Goal: Task Accomplishment & Management: Manage account settings

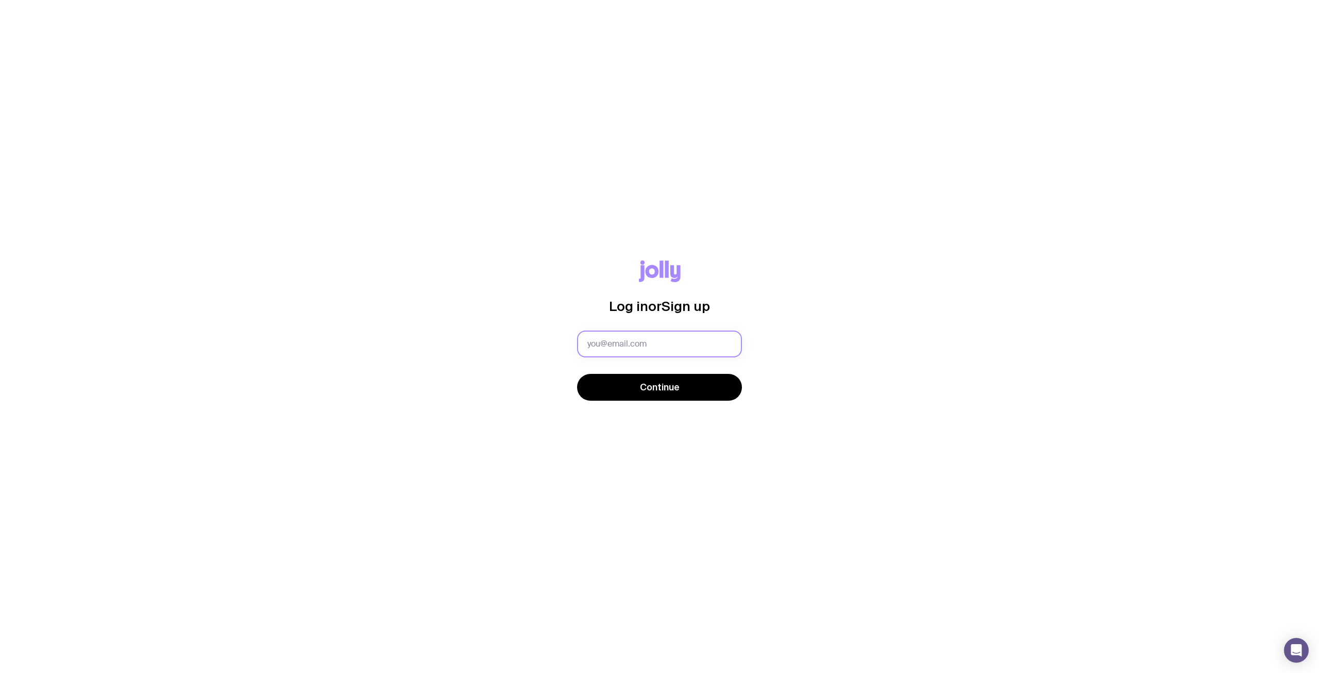
drag, startPoint x: 0, startPoint y: 0, endPoint x: 630, endPoint y: 350, distance: 720.5
click at [630, 350] on input "text" at bounding box center [659, 343] width 165 height 27
type input "[PERSON_NAME][EMAIL_ADDRESS][DOMAIN_NAME]"
click at [675, 384] on span "Continue" at bounding box center [660, 387] width 40 height 12
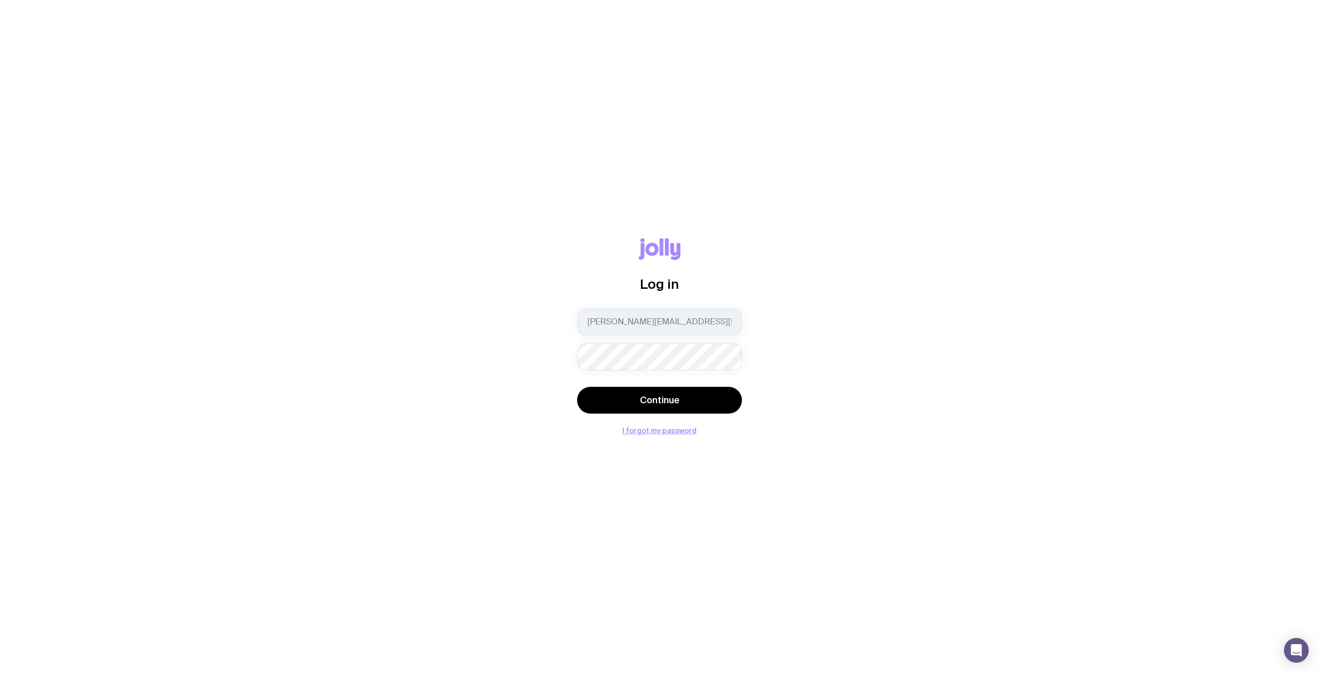
click at [577, 387] on button "Continue" at bounding box center [659, 400] width 165 height 27
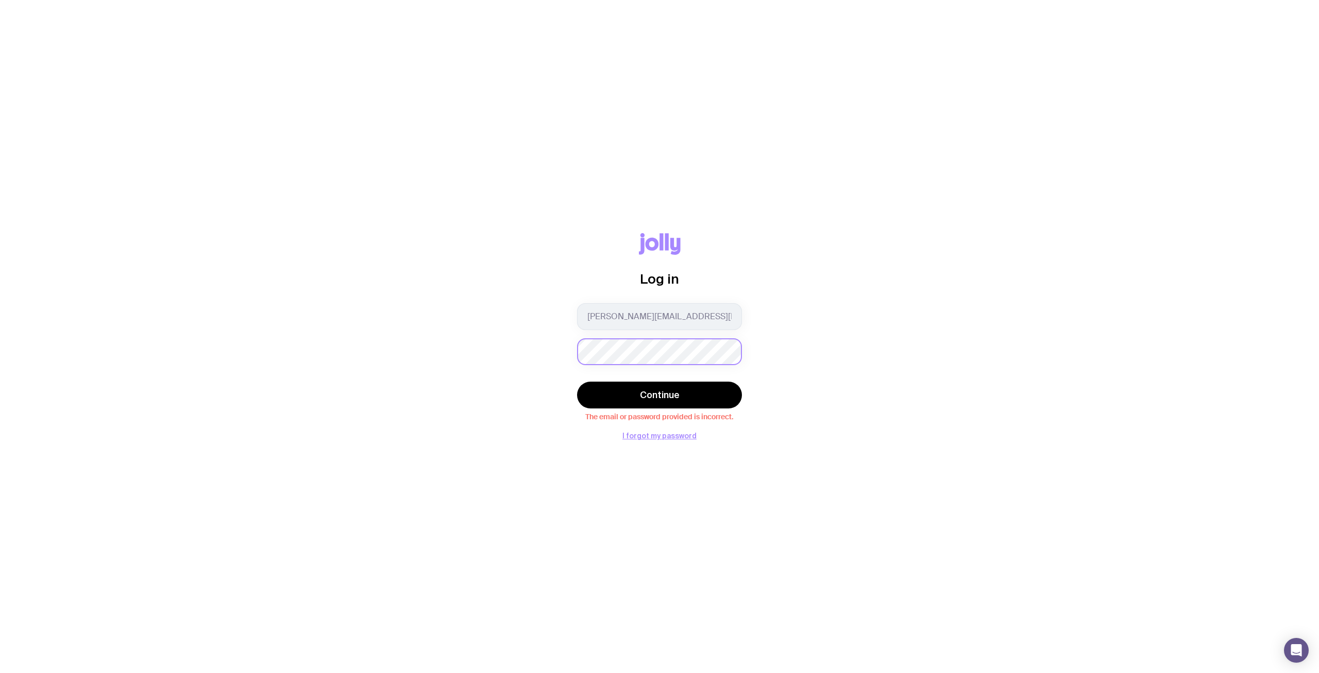
click at [577, 381] on button "Continue" at bounding box center [659, 394] width 165 height 27
click at [663, 439] on button "I forgot my password" at bounding box center [660, 435] width 74 height 8
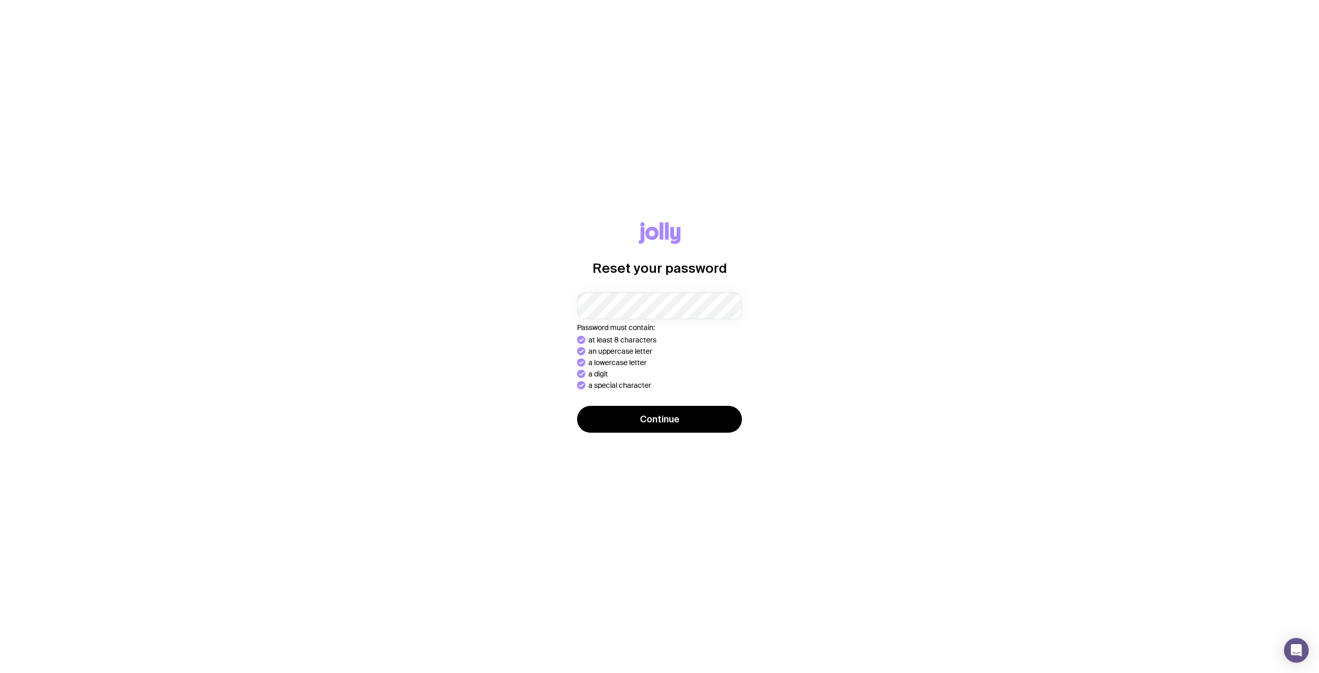
click at [577, 406] on button "Continue" at bounding box center [659, 419] width 165 height 27
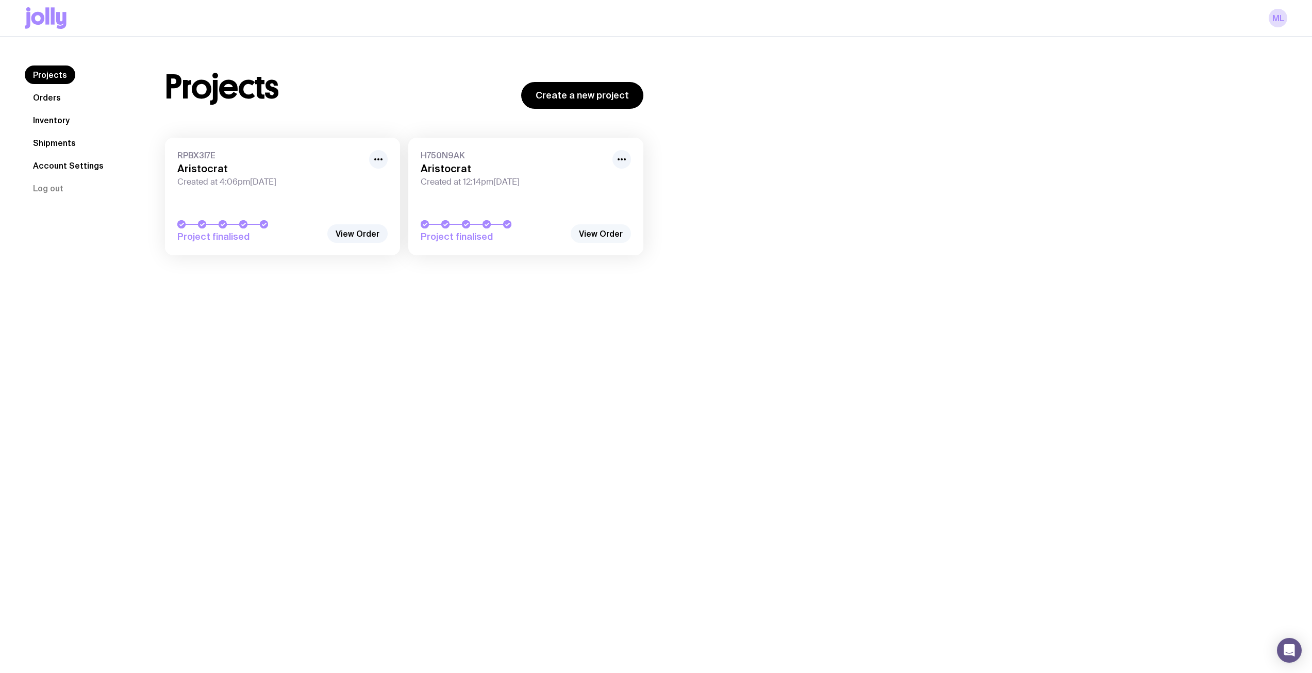
click at [604, 233] on link "View Order" at bounding box center [601, 233] width 60 height 19
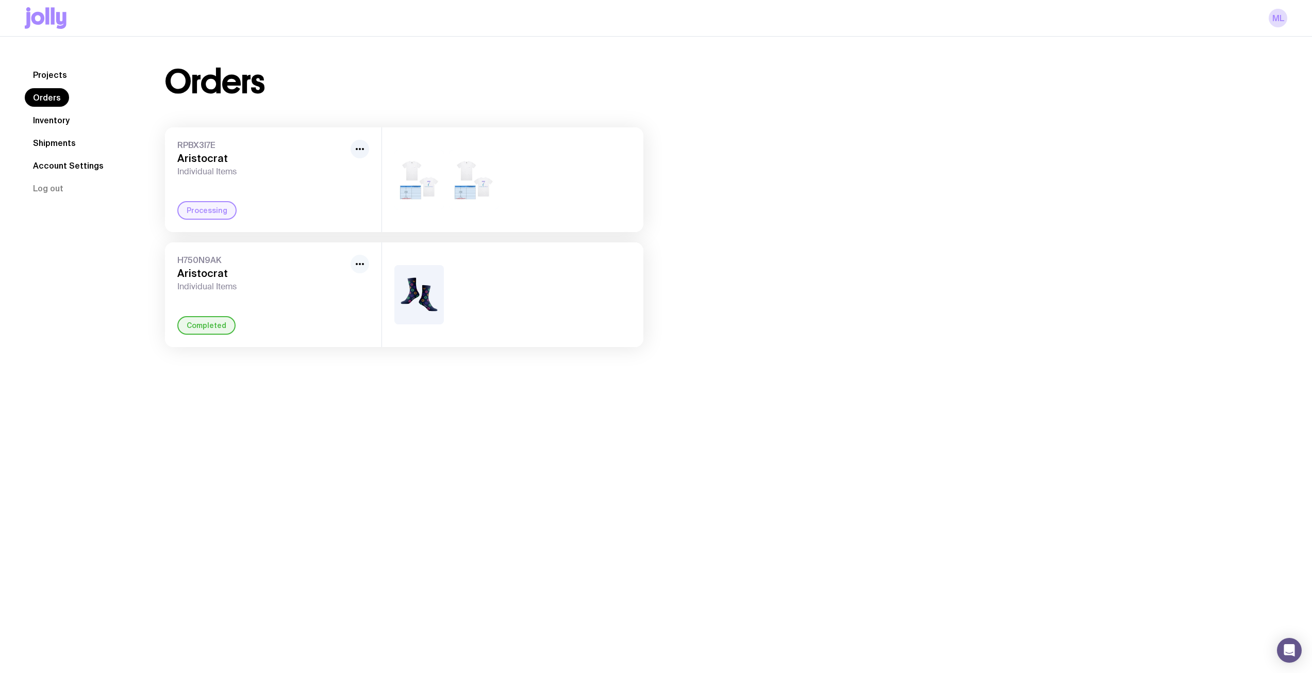
click at [360, 266] on icon "button" at bounding box center [360, 264] width 12 height 12
click at [363, 264] on circle "button" at bounding box center [363, 264] width 2 height 2
click at [186, 279] on h3 "Aristocrat" at bounding box center [261, 273] width 169 height 12
click at [221, 308] on div "H750N9AK Aristocrat Individual Items Completed" at bounding box center [273, 294] width 216 height 105
click at [214, 329] on div "Completed" at bounding box center [206, 325] width 58 height 19
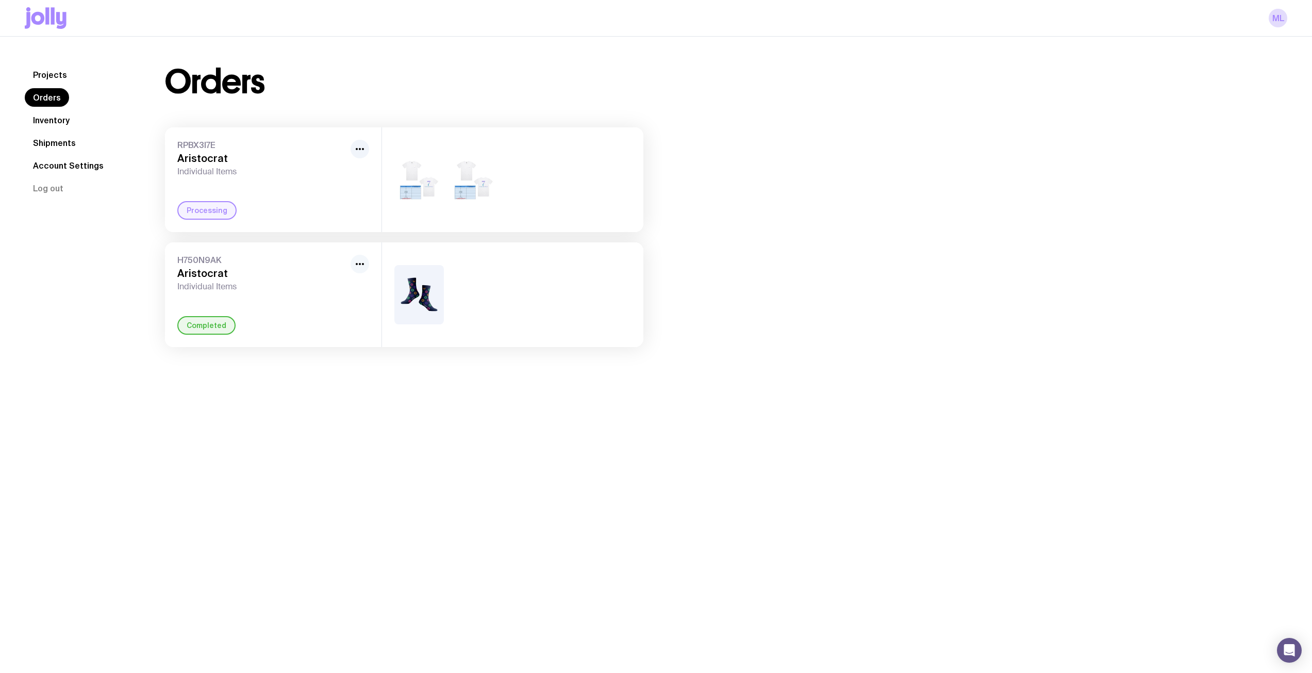
click at [364, 263] on icon "button" at bounding box center [360, 264] width 12 height 12
click at [58, 76] on link "Projects" at bounding box center [50, 74] width 51 height 19
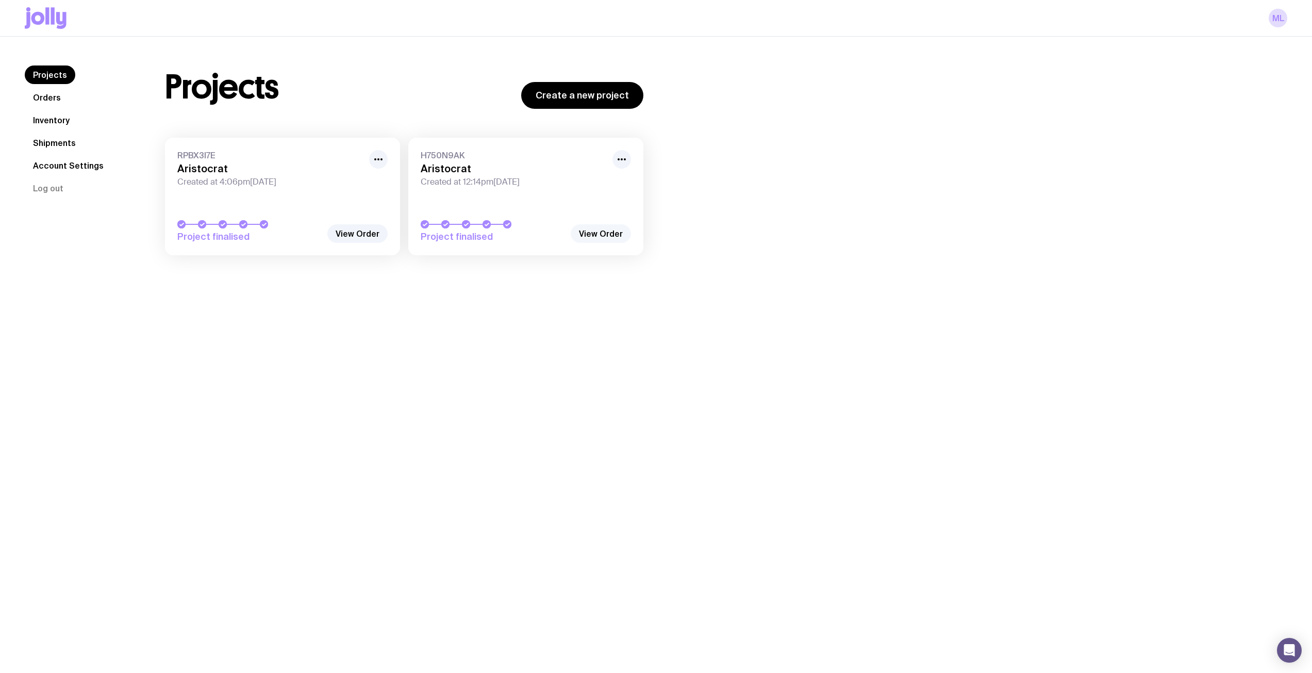
click at [584, 230] on link "View Order" at bounding box center [601, 233] width 60 height 19
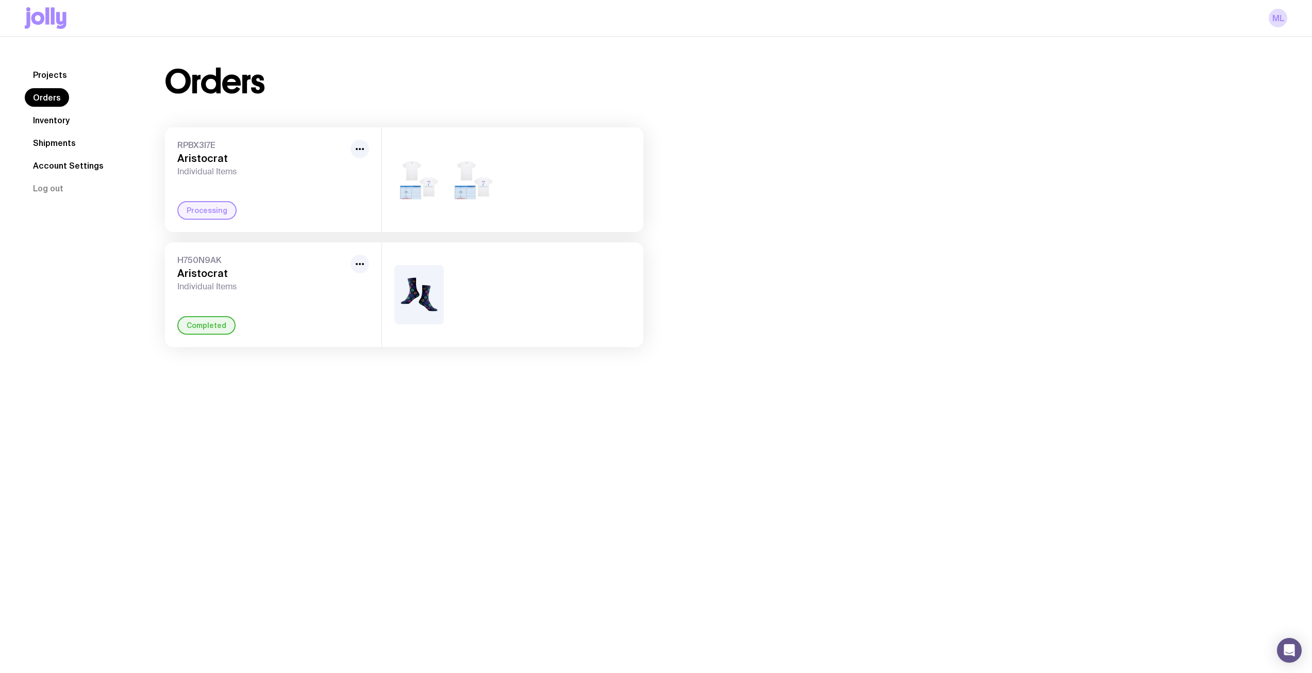
drag, startPoint x: 474, startPoint y: 269, endPoint x: 366, endPoint y: 296, distance: 110.5
click at [366, 296] on div "H750N9AK Aristocrat Individual Items Completed" at bounding box center [273, 294] width 216 height 105
click at [43, 140] on link "Shipments" at bounding box center [54, 142] width 59 height 19
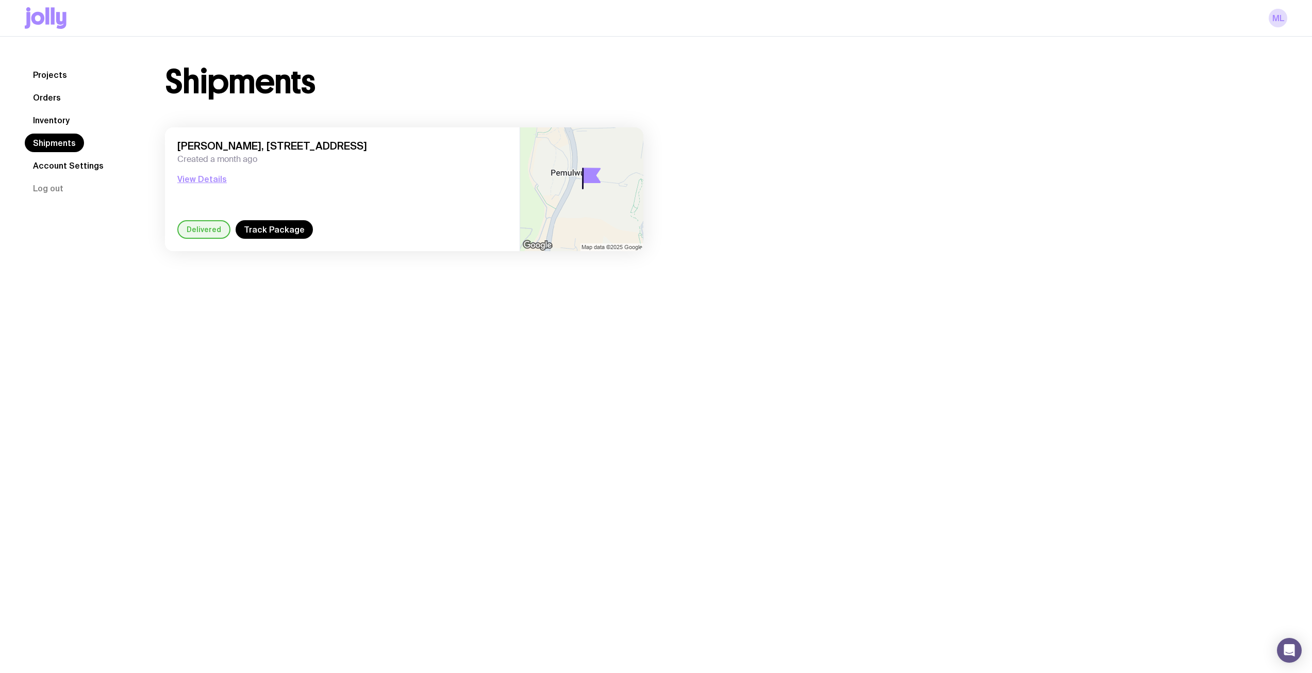
click at [62, 124] on link "Inventory" at bounding box center [51, 120] width 53 height 19
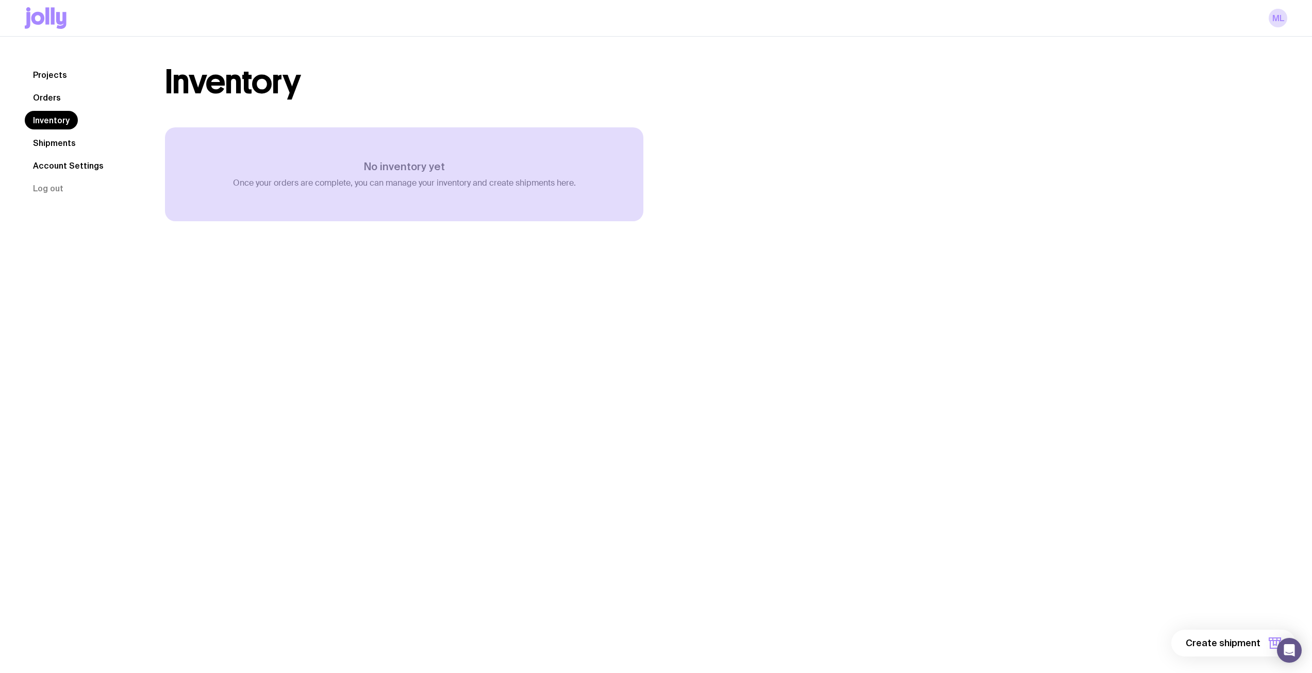
click at [36, 139] on link "Shipments" at bounding box center [54, 142] width 59 height 19
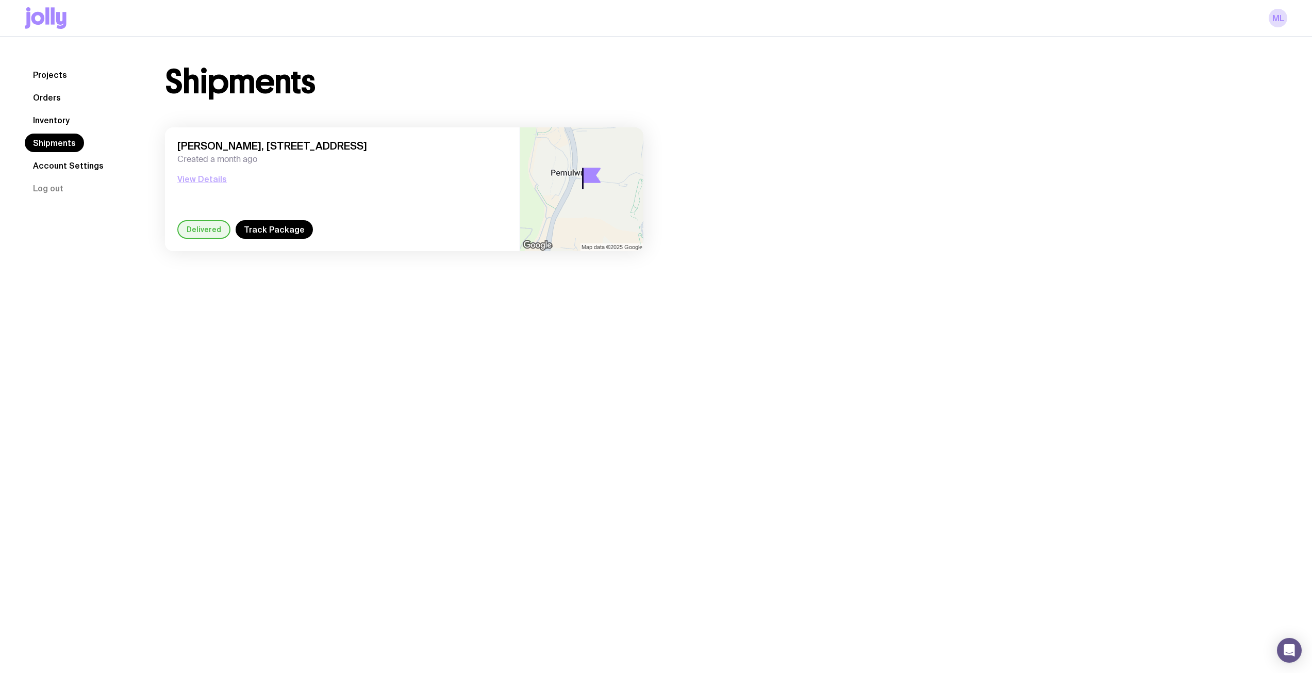
click at [200, 184] on button "View Details" at bounding box center [201, 179] width 49 height 12
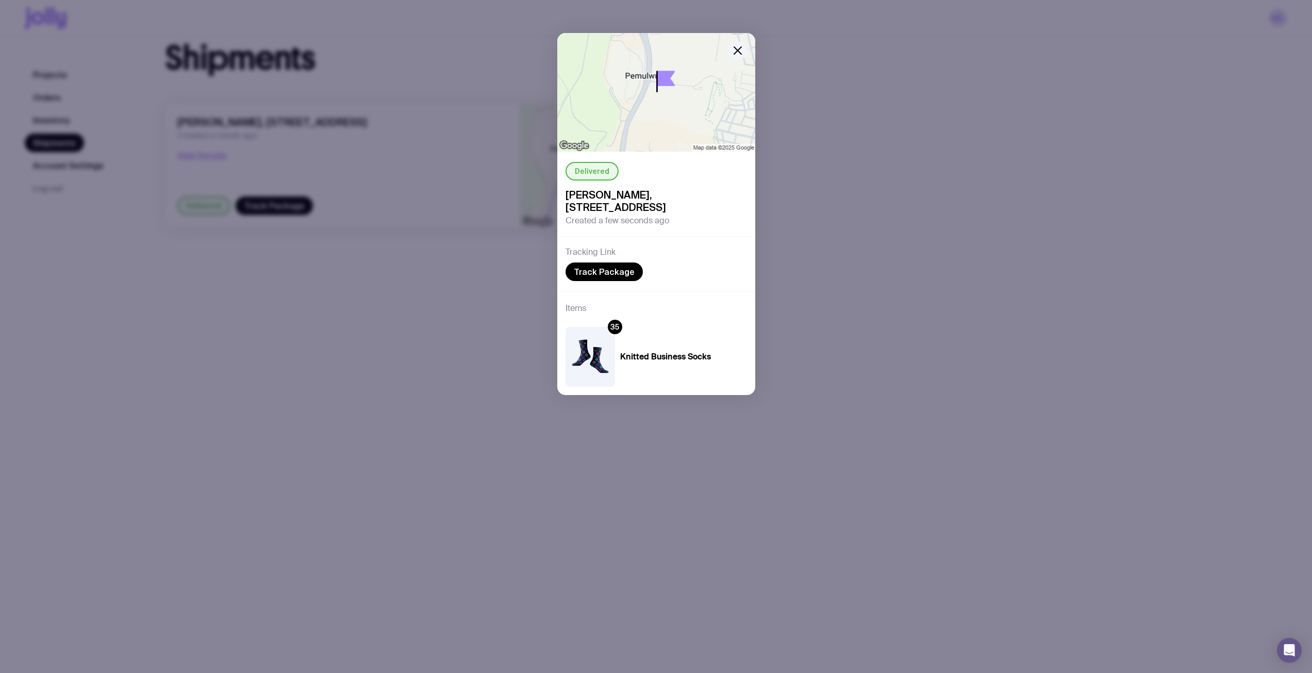
scroll to position [37, 0]
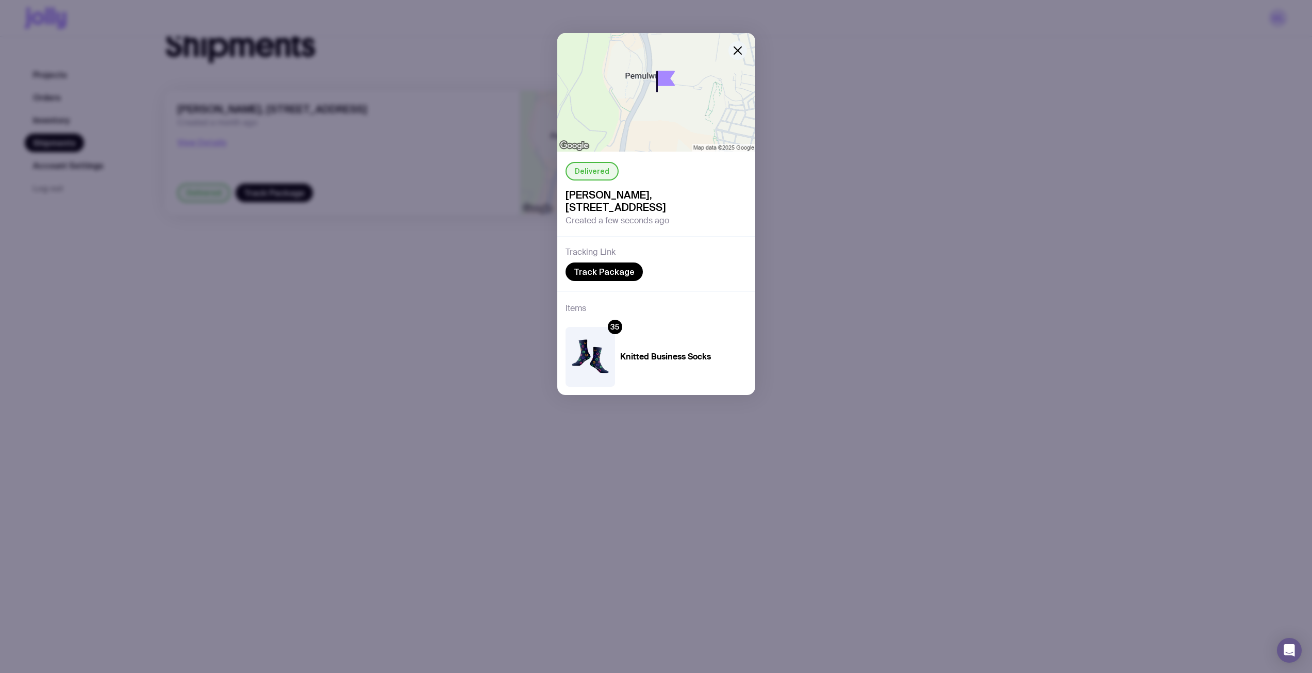
click at [738, 52] on icon "button" at bounding box center [737, 50] width 12 height 12
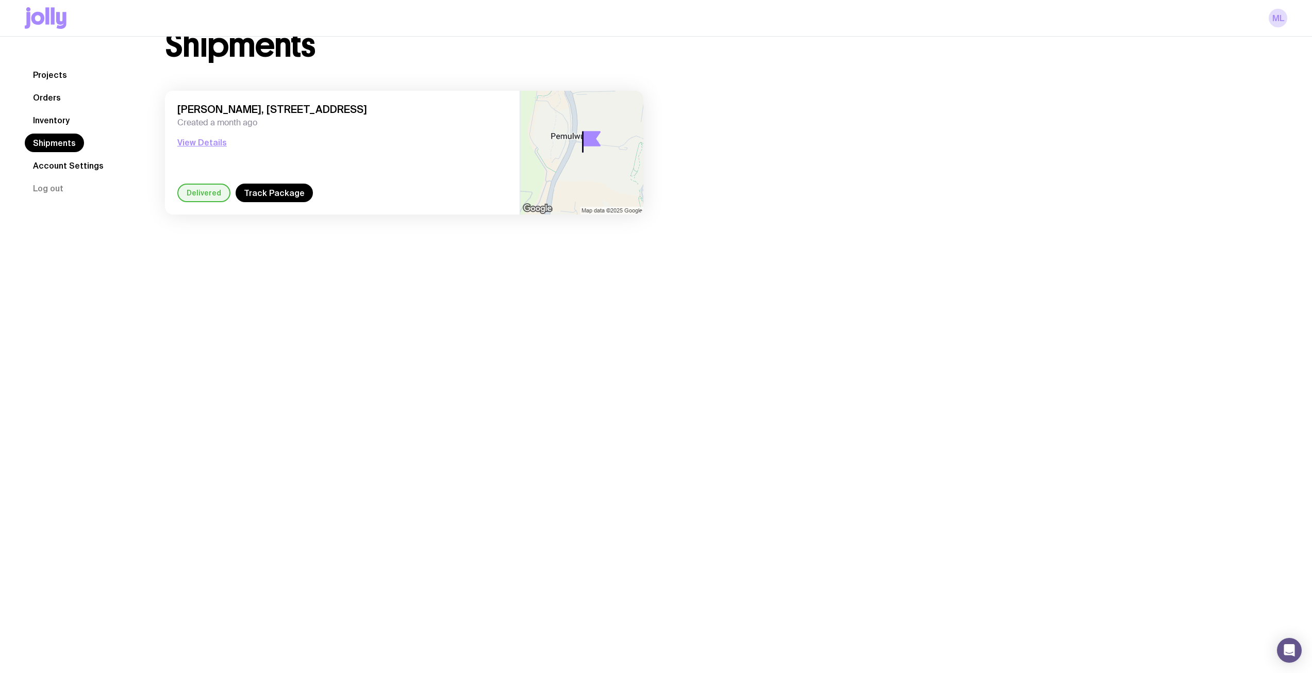
click at [59, 116] on link "Inventory" at bounding box center [51, 120] width 53 height 19
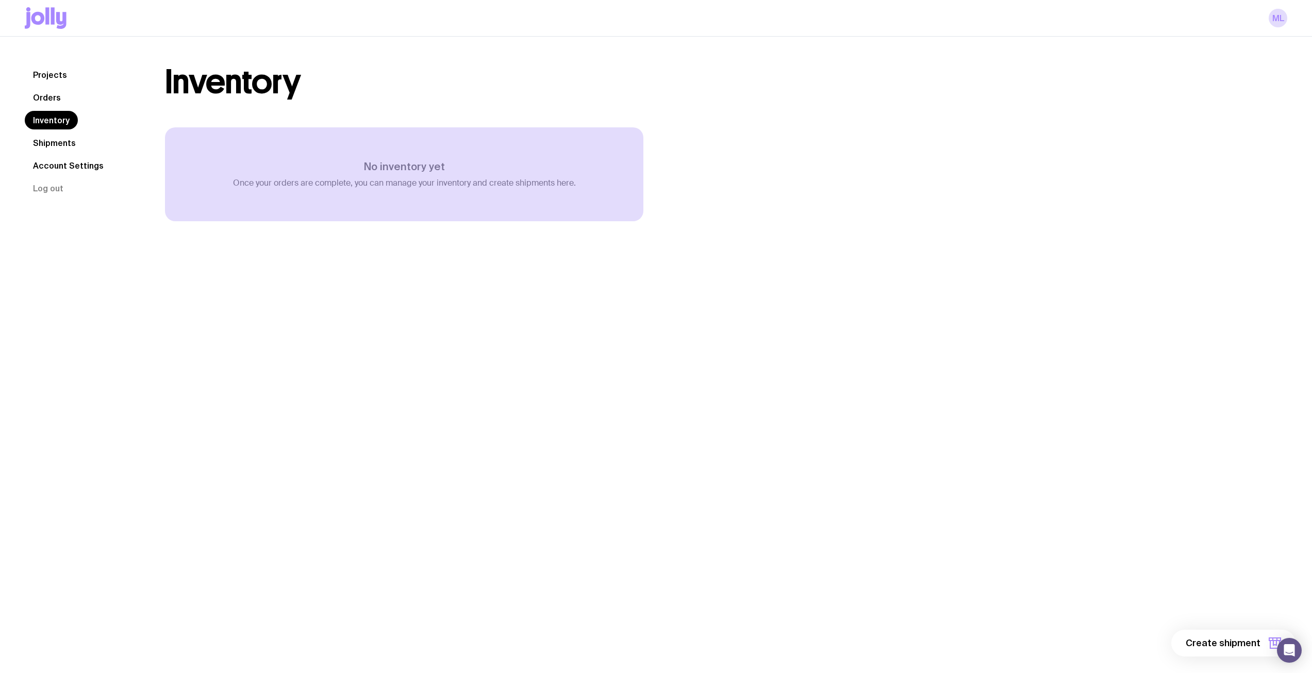
click at [65, 100] on link "Orders" at bounding box center [47, 97] width 44 height 19
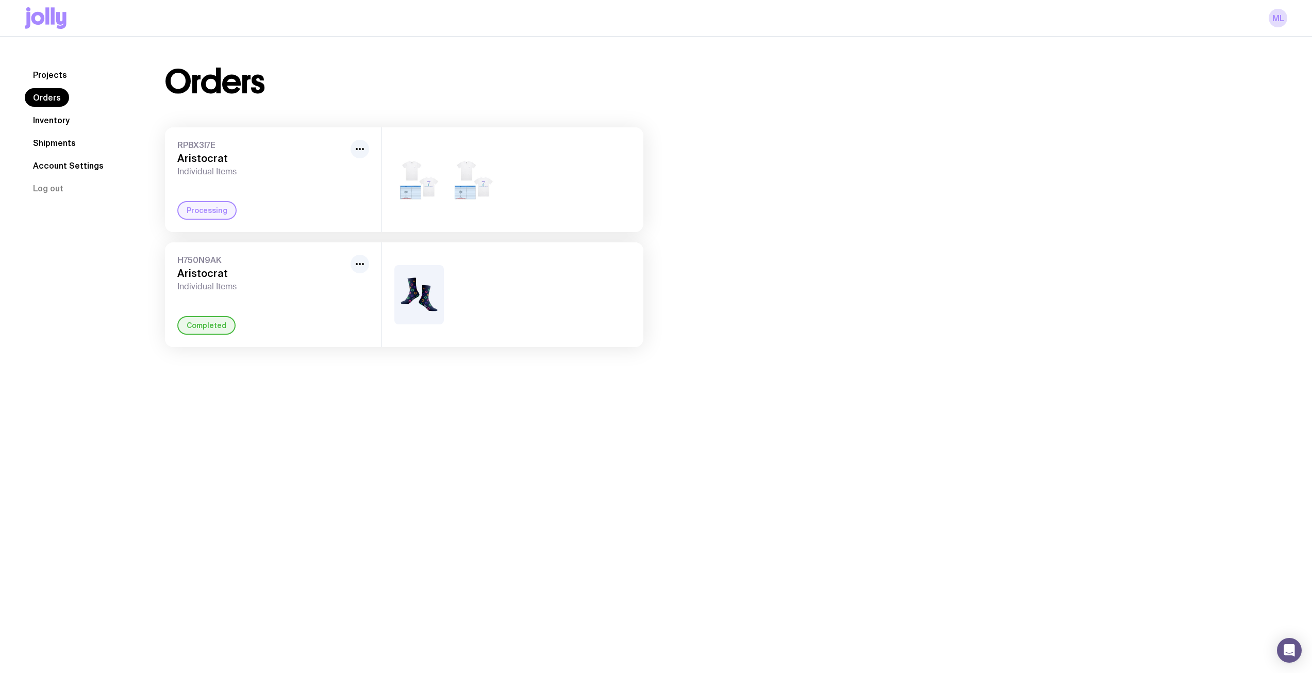
click at [405, 310] on img at bounding box center [418, 294] width 49 height 59
drag, startPoint x: 446, startPoint y: 316, endPoint x: 420, endPoint y: 297, distance: 32.6
click at [440, 312] on div at bounding box center [512, 294] width 261 height 105
click at [420, 297] on img at bounding box center [418, 294] width 49 height 59
click at [137, 332] on div "Projects Orders Inventory Shipments Account Settings Log out Projects Orders In…" at bounding box center [656, 205] width 1262 height 281
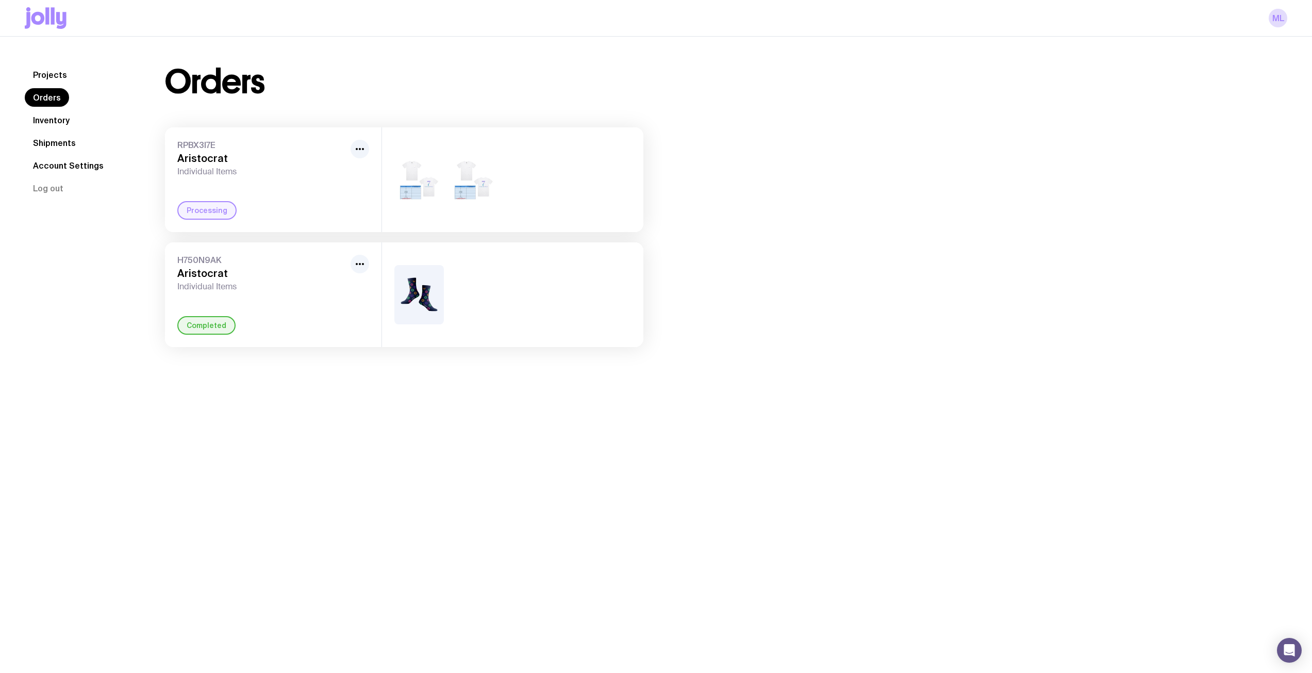
drag, startPoint x: 250, startPoint y: 314, endPoint x: 222, endPoint y: 317, distance: 29.0
click at [249, 314] on div "H750N9AK Aristocrat Individual Items Completed" at bounding box center [273, 294] width 216 height 105
click at [402, 297] on img at bounding box center [418, 294] width 49 height 59
click at [195, 265] on span "H750N9AK" at bounding box center [261, 260] width 169 height 10
click at [199, 258] on span "H750N9AK" at bounding box center [261, 260] width 169 height 10
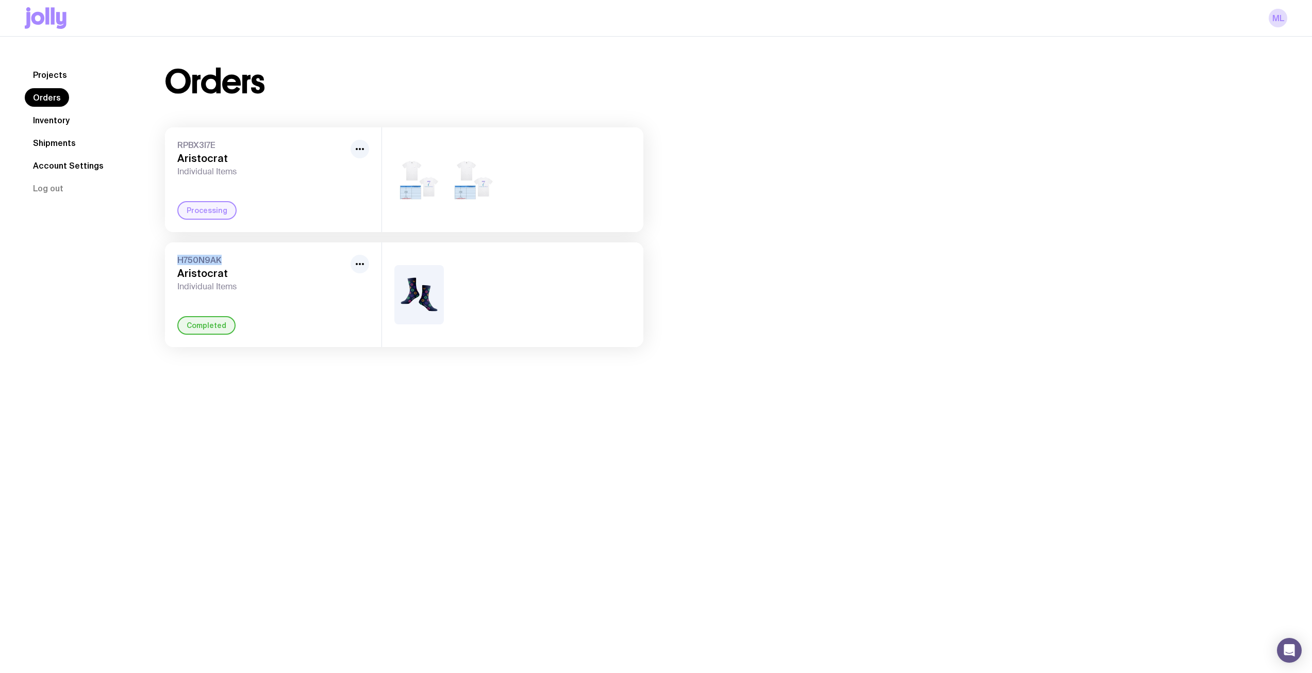
drag, startPoint x: 199, startPoint y: 258, endPoint x: 213, endPoint y: 282, distance: 28.2
click at [199, 258] on span "H750N9AK" at bounding box center [261, 260] width 169 height 10
click at [216, 326] on div "Completed" at bounding box center [206, 325] width 58 height 19
click at [360, 263] on circle "button" at bounding box center [360, 264] width 2 height 2
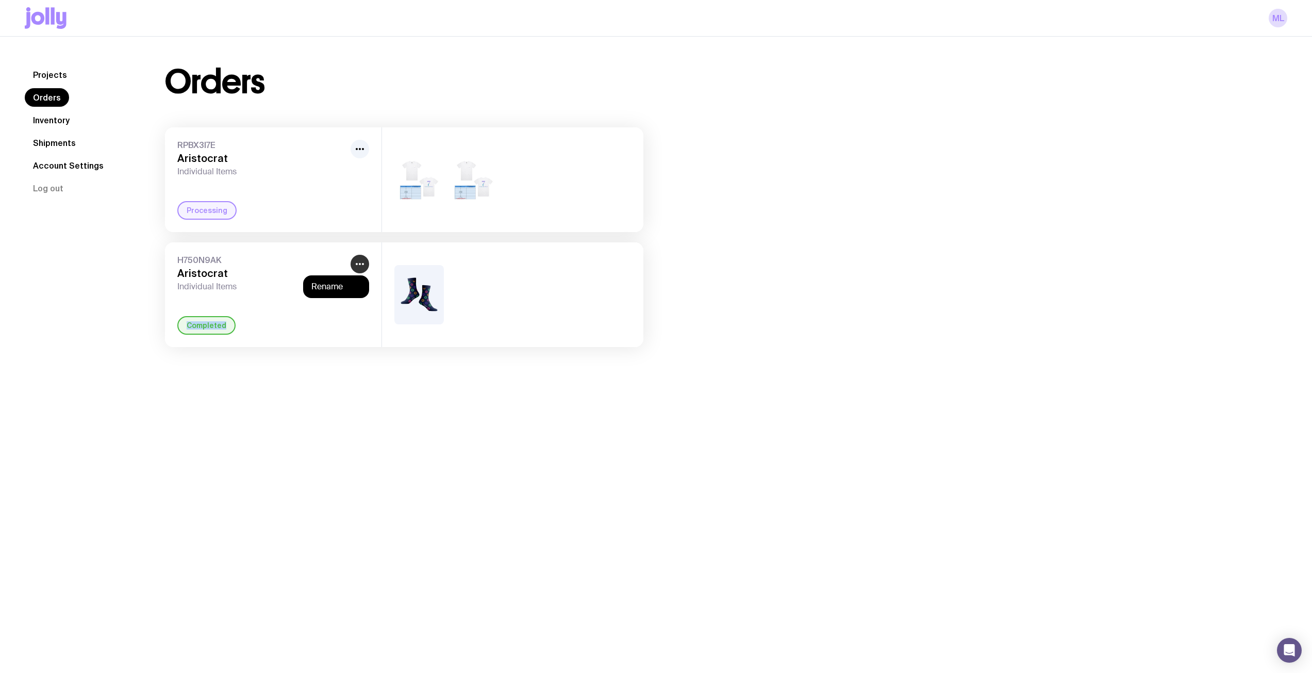
click at [360, 264] on circle "button" at bounding box center [360, 264] width 2 height 2
click at [47, 115] on link "Inventory" at bounding box center [51, 120] width 53 height 19
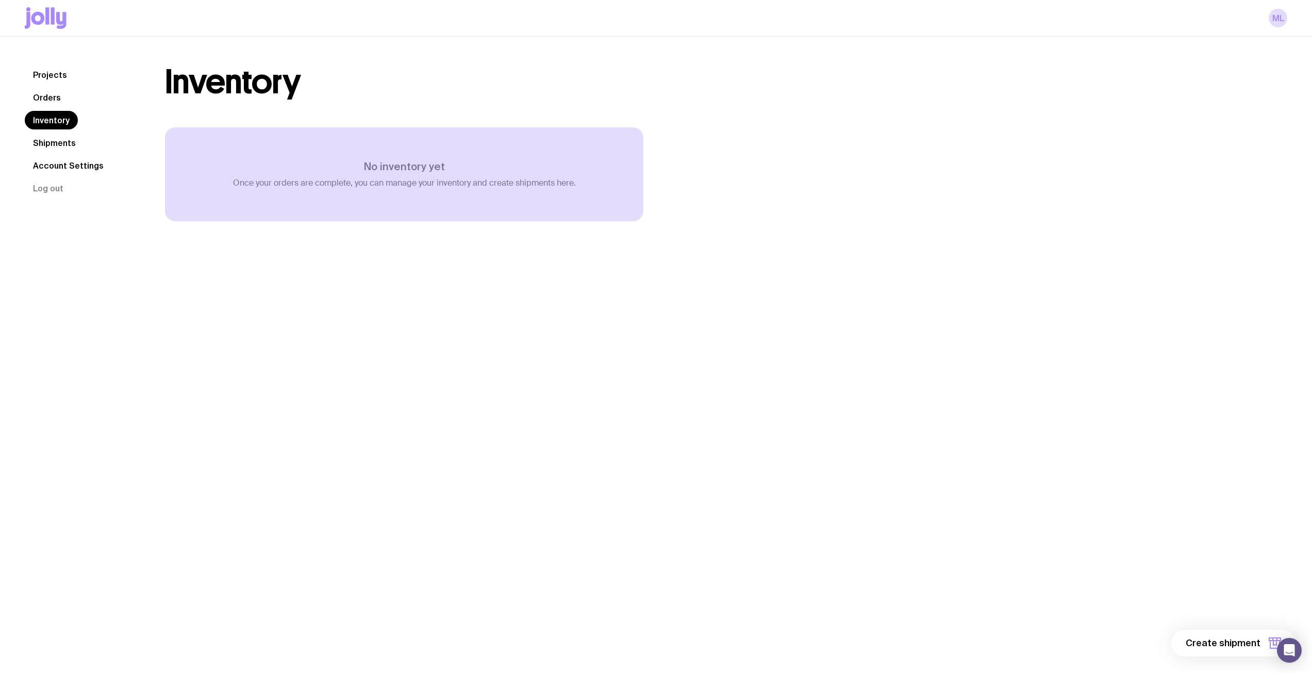
click at [74, 169] on link "Account Settings" at bounding box center [68, 165] width 87 height 19
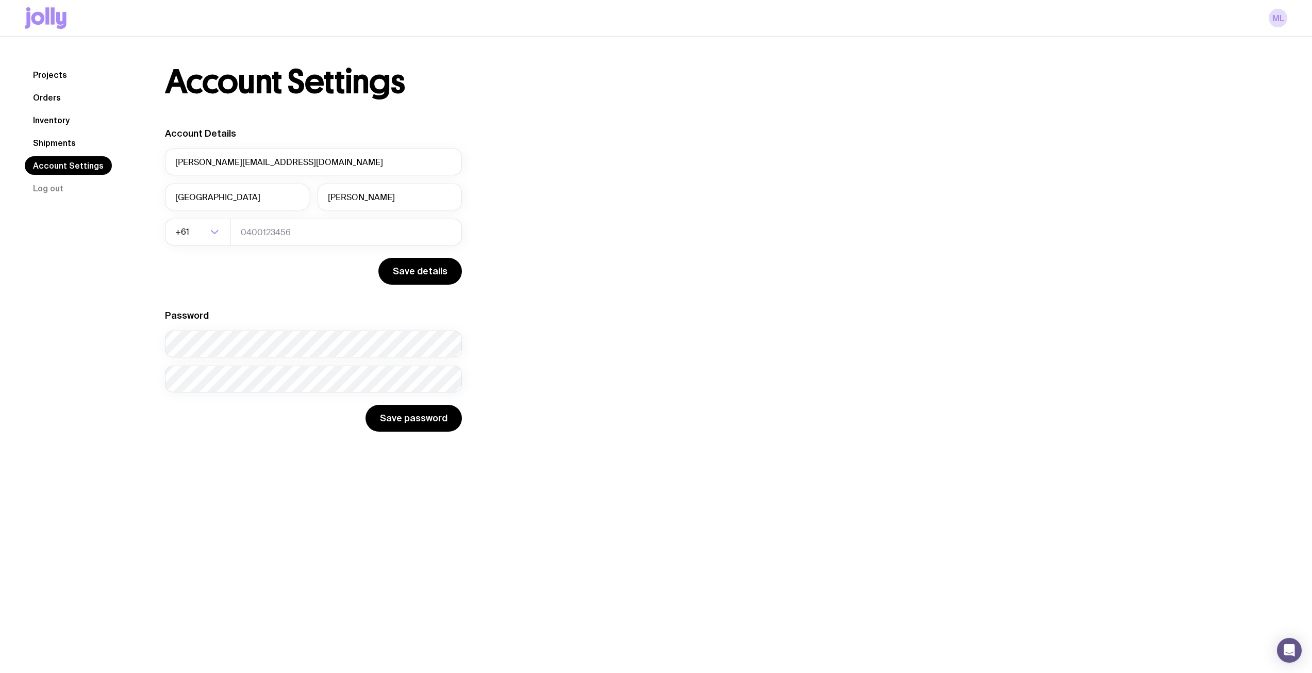
click at [61, 143] on link "Shipments" at bounding box center [54, 142] width 59 height 19
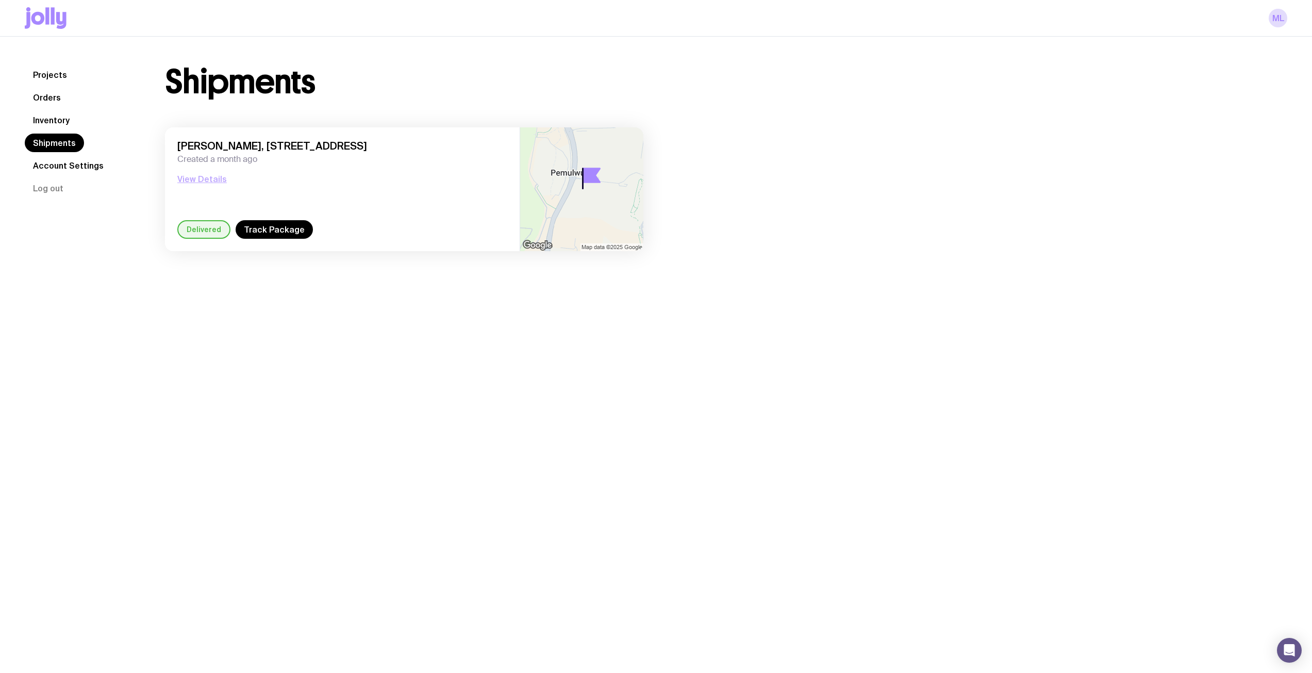
click at [217, 179] on button "View Details" at bounding box center [201, 179] width 49 height 12
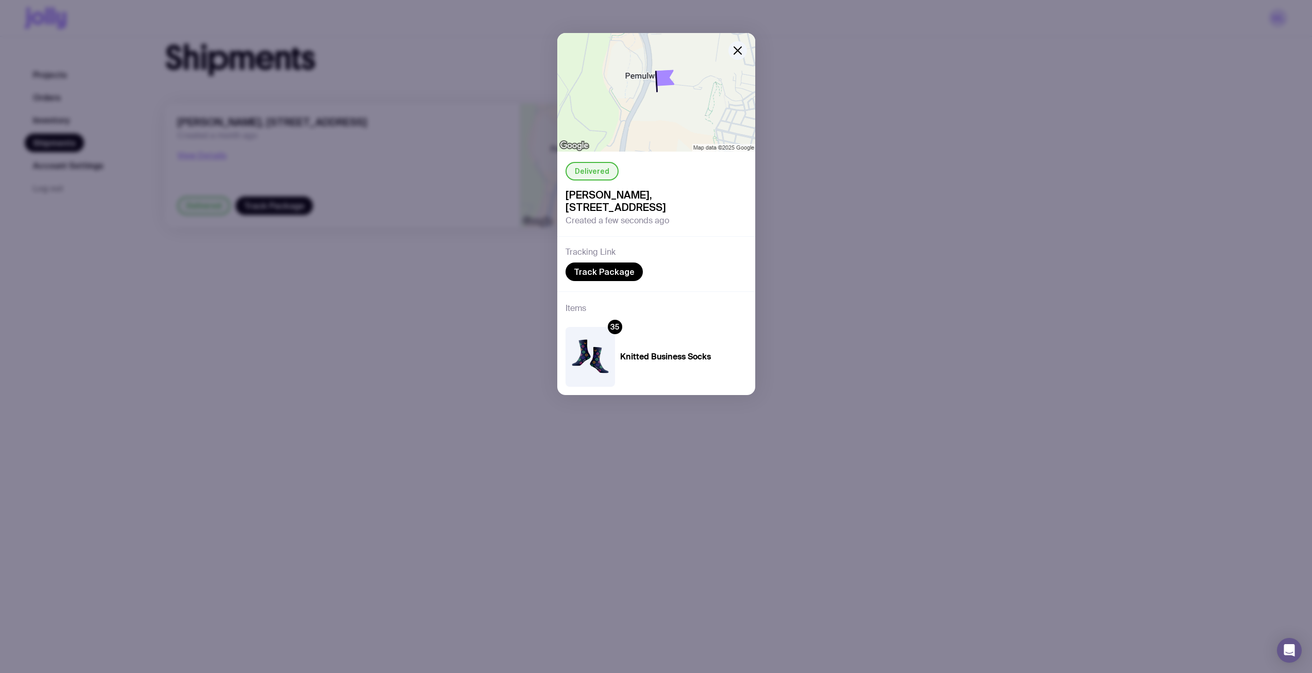
scroll to position [37, 0]
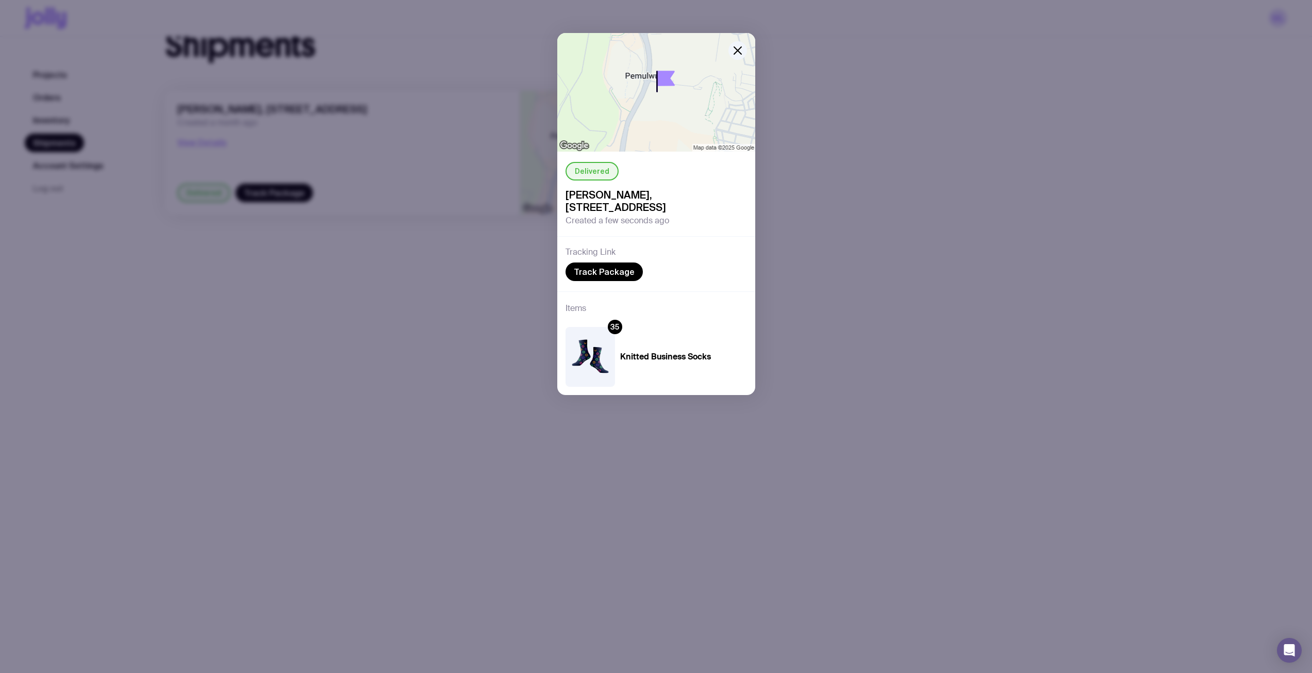
click at [646, 259] on div "Tracking Link Track Package" at bounding box center [656, 263] width 198 height 55
click at [613, 270] on link "Track Package" at bounding box center [603, 271] width 77 height 19
click at [731, 52] on button "button" at bounding box center [737, 50] width 19 height 19
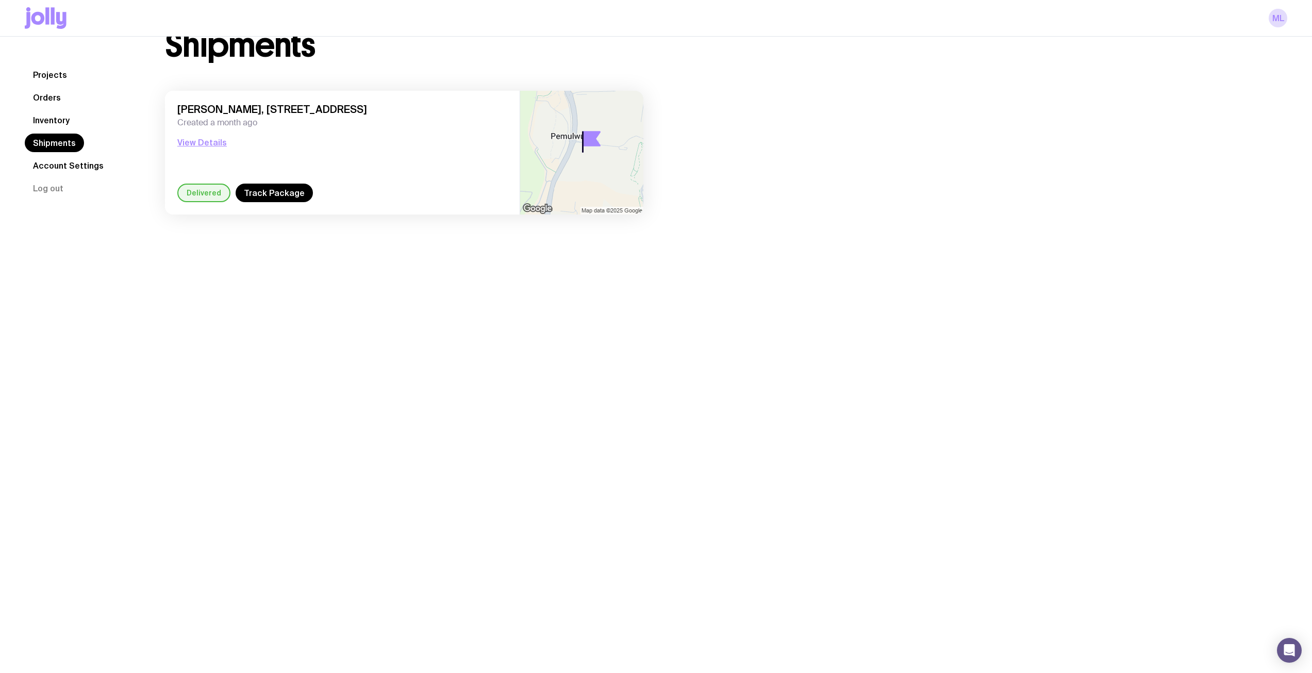
click at [61, 126] on link "Inventory" at bounding box center [51, 120] width 53 height 19
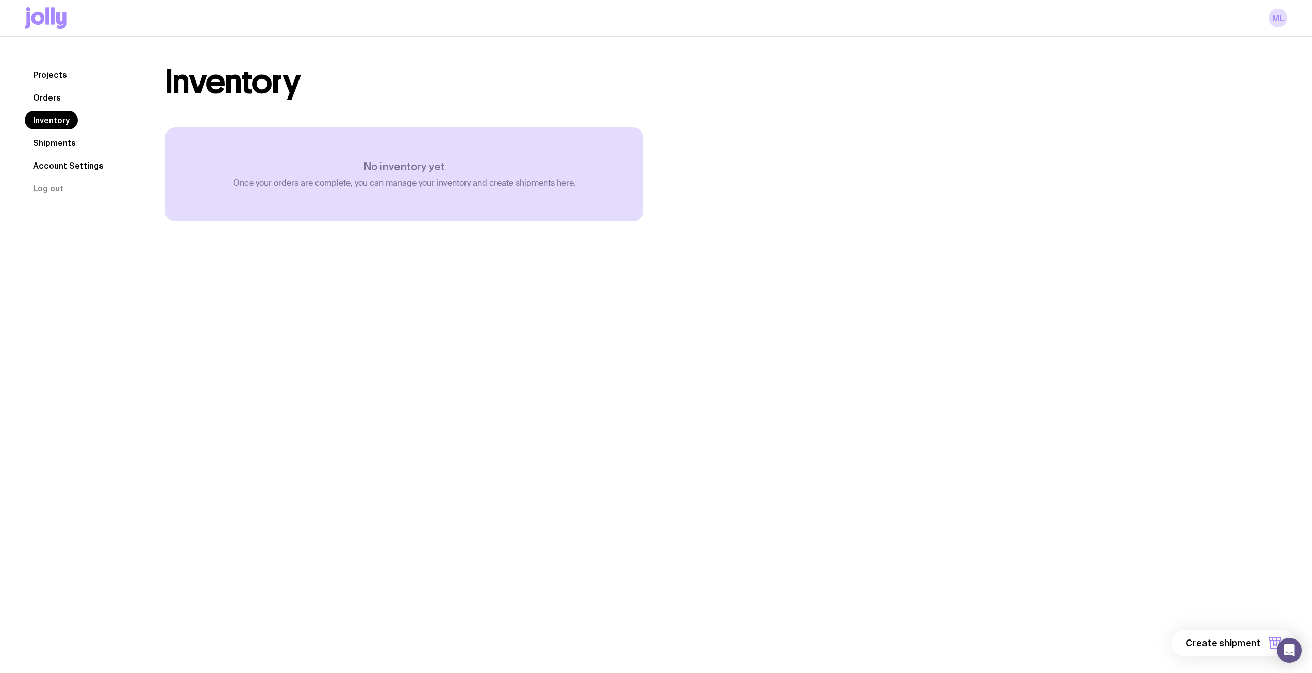
click at [54, 98] on link "Orders" at bounding box center [47, 97] width 44 height 19
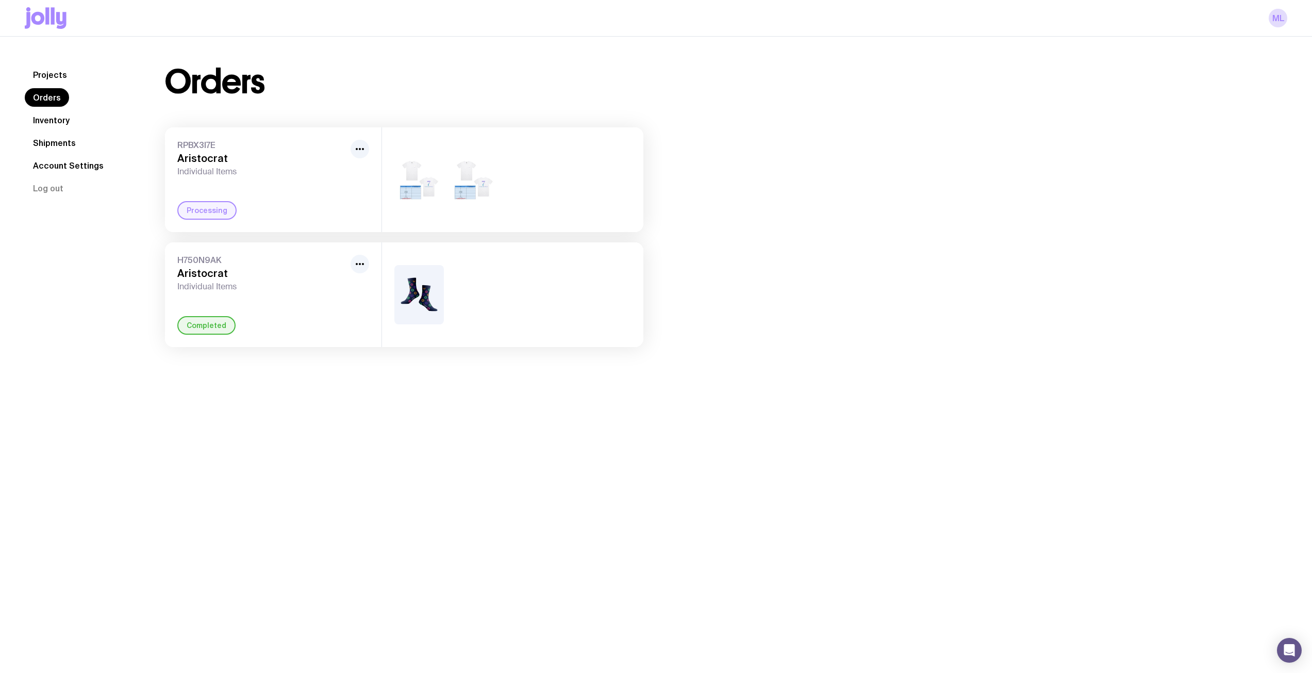
click at [57, 77] on link "Projects" at bounding box center [50, 74] width 51 height 19
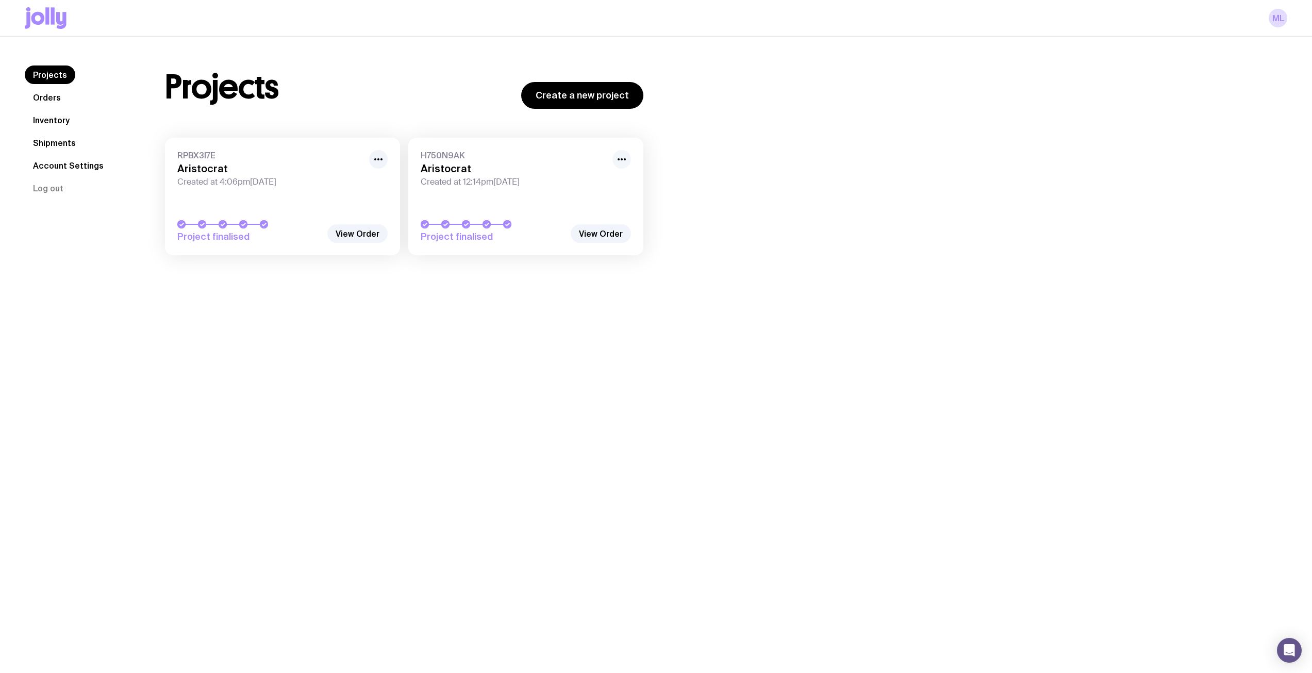
click at [620, 159] on circle "button" at bounding box center [618, 159] width 2 height 2
click at [474, 236] on span "Project finalised" at bounding box center [493, 236] width 144 height 12
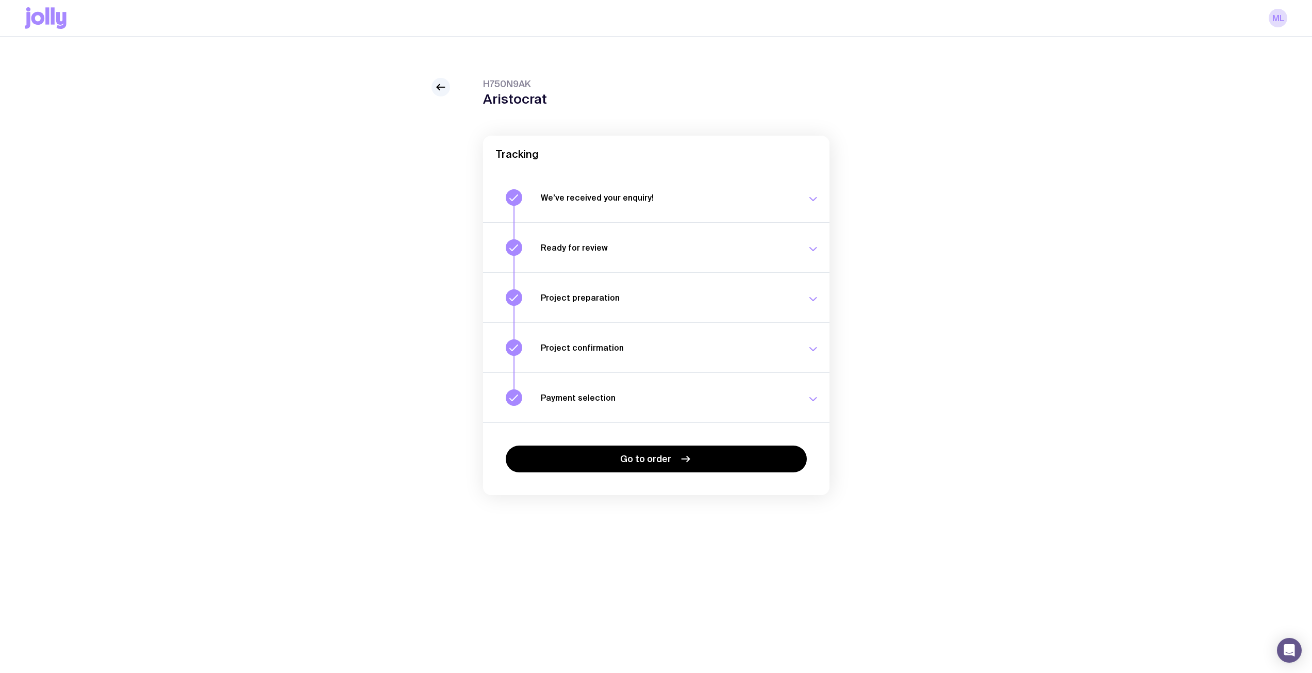
click at [747, 390] on div "Payment selection Choose your payment option to finalise your swag project. Mon…" at bounding box center [680, 397] width 278 height 16
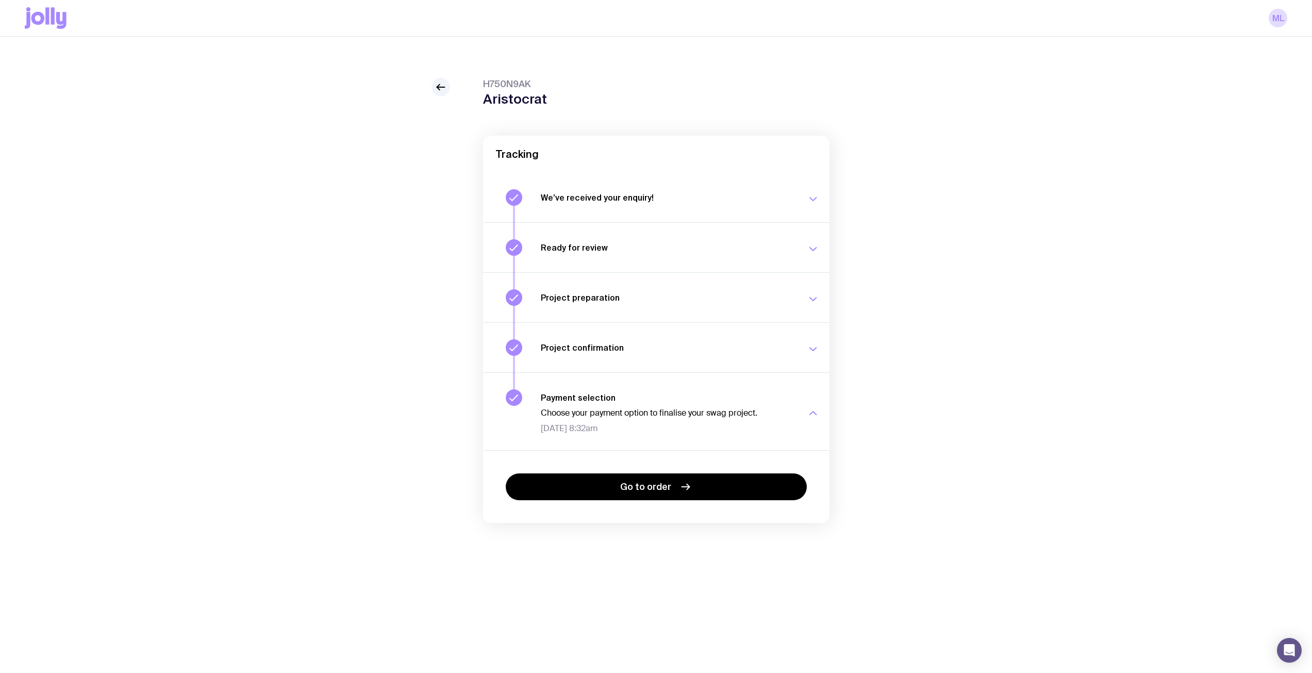
click at [779, 350] on h3 "Project confirmation" at bounding box center [668, 347] width 254 height 10
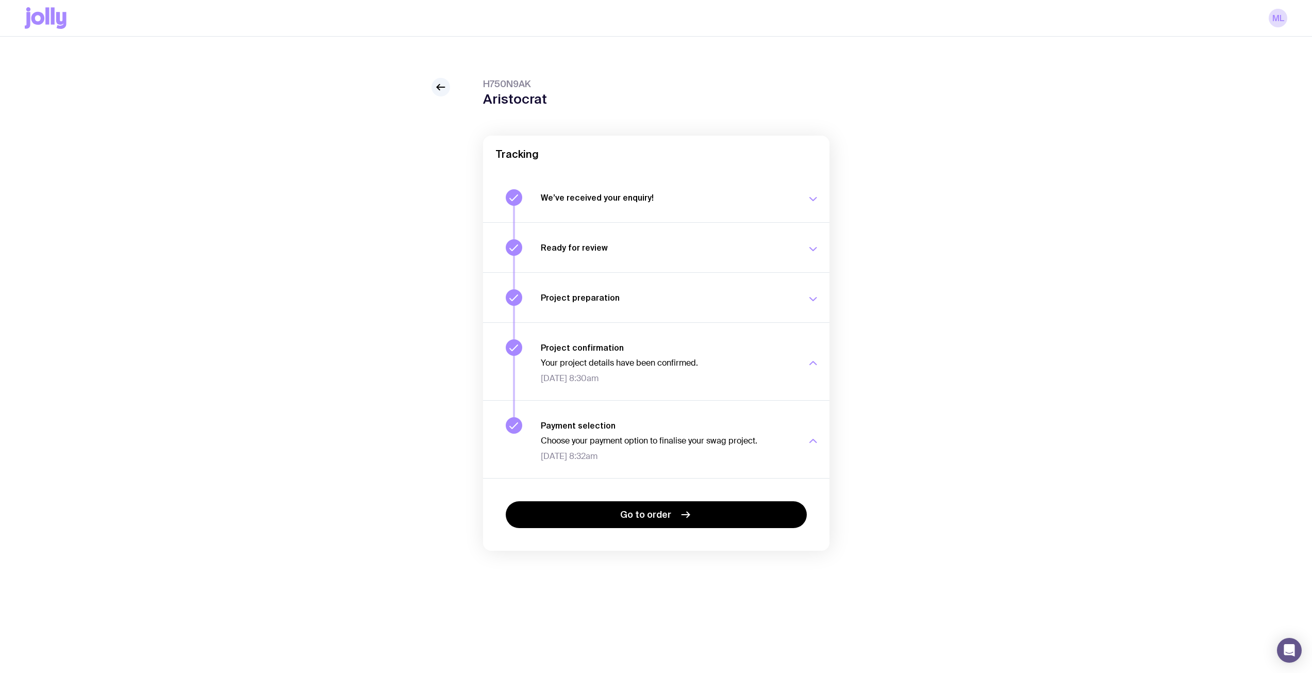
click at [779, 293] on h3 "Project preparation" at bounding box center [668, 297] width 254 height 10
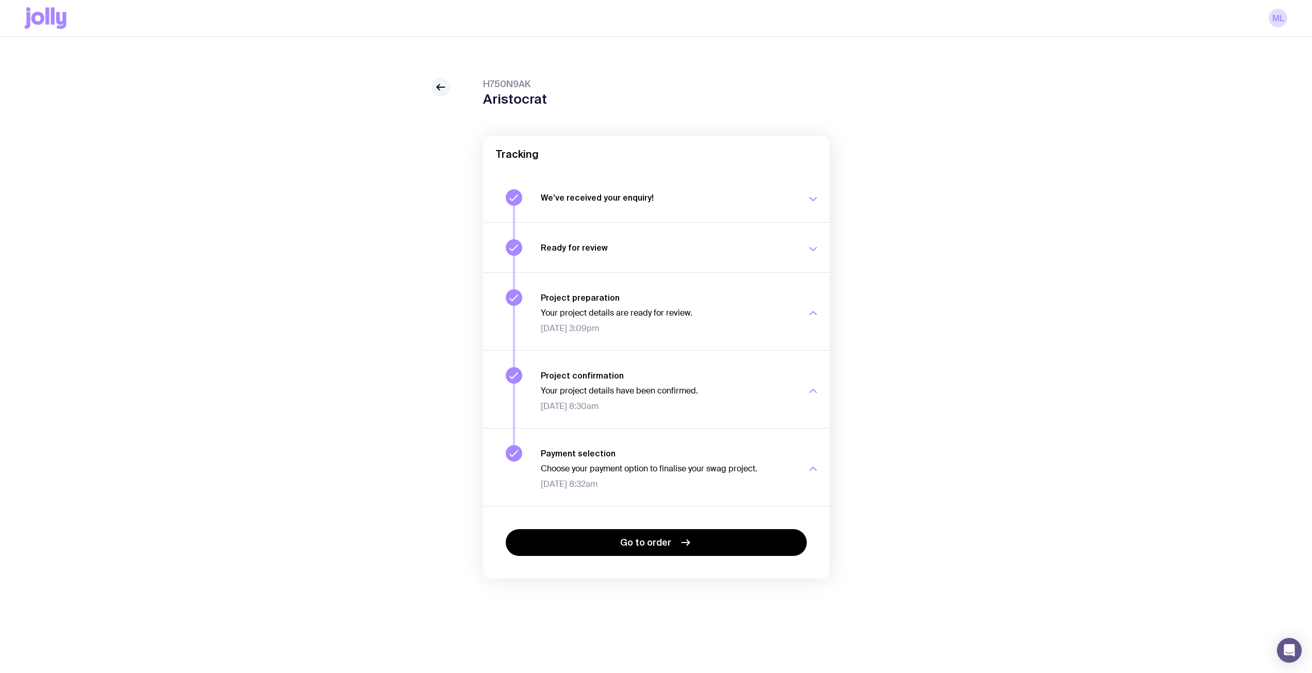
click at [793, 233] on button "Ready for review Check your email to review your proposal and merch concepts. T…" at bounding box center [656, 247] width 346 height 50
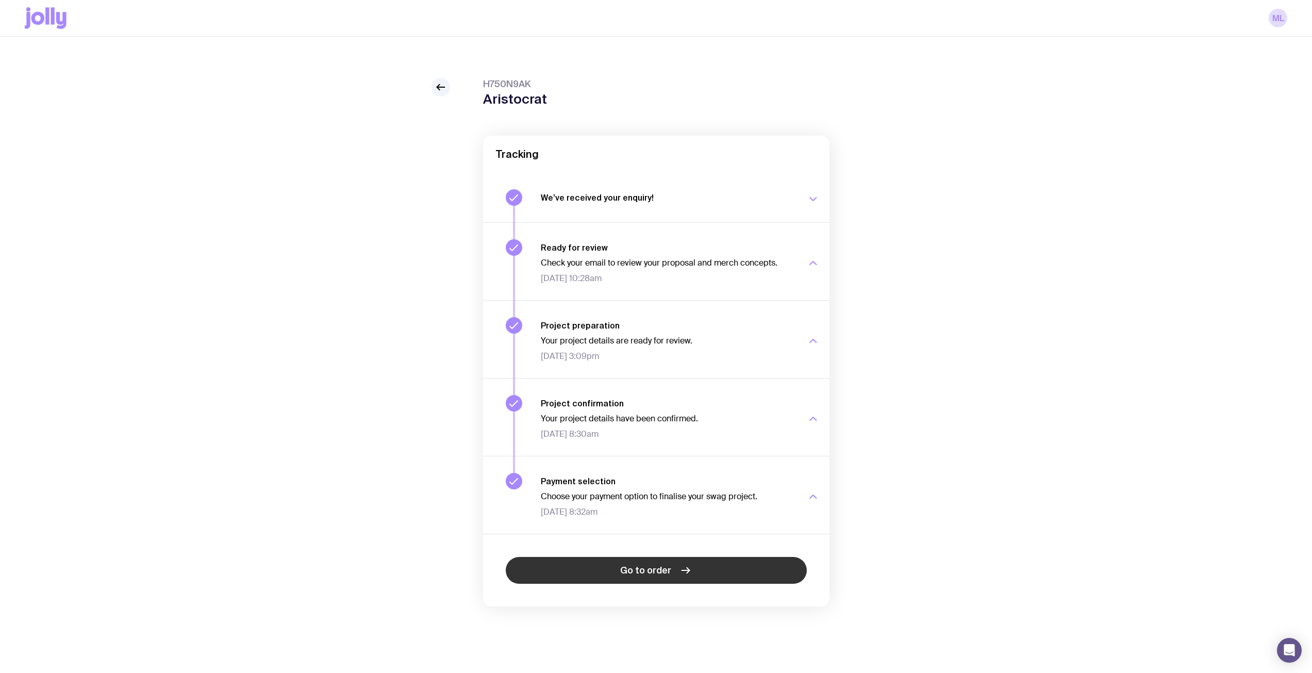
click at [689, 574] on icon at bounding box center [685, 570] width 12 height 12
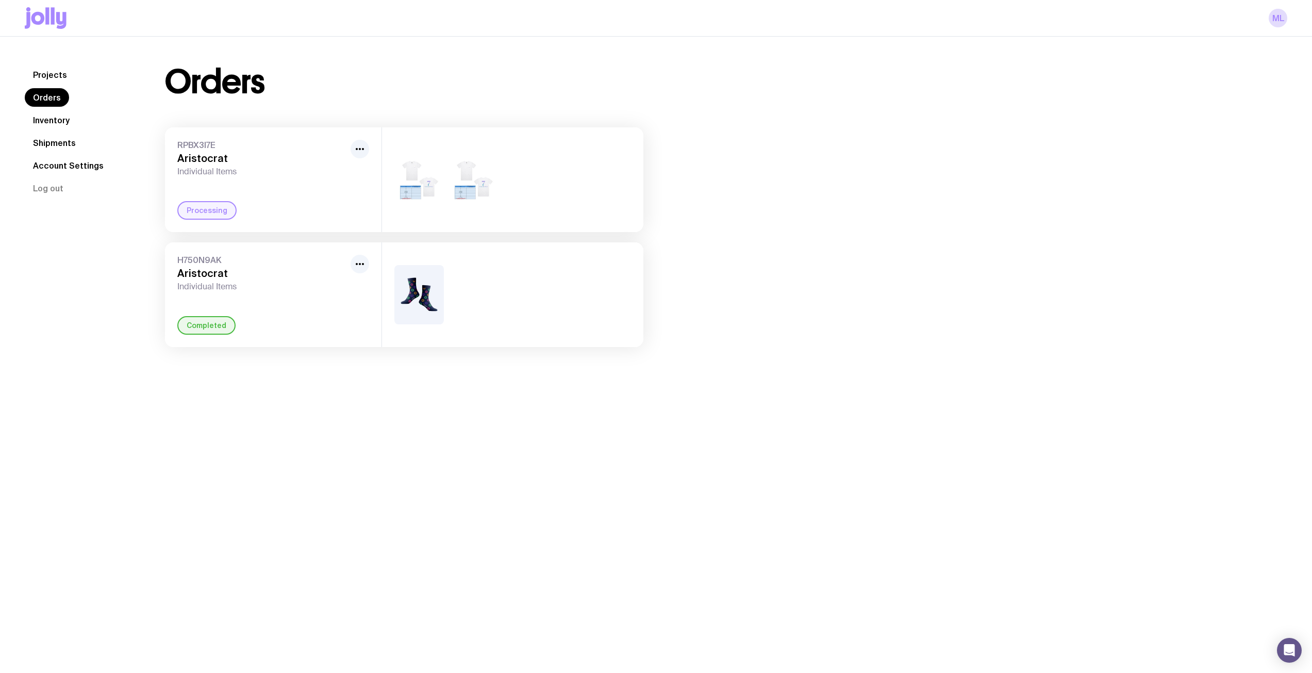
click at [424, 298] on img at bounding box center [418, 294] width 49 height 59
drag, startPoint x: 454, startPoint y: 293, endPoint x: 392, endPoint y: 299, distance: 61.6
click at [392, 299] on div at bounding box center [512, 294] width 261 height 105
click at [354, 262] on icon "button" at bounding box center [360, 264] width 12 height 12
click at [1132, 109] on div "Orders RPBX3I7E Aristocrat Individual Items Processing H750N9AK Aristocrat Indi…" at bounding box center [713, 205] width 1147 height 281
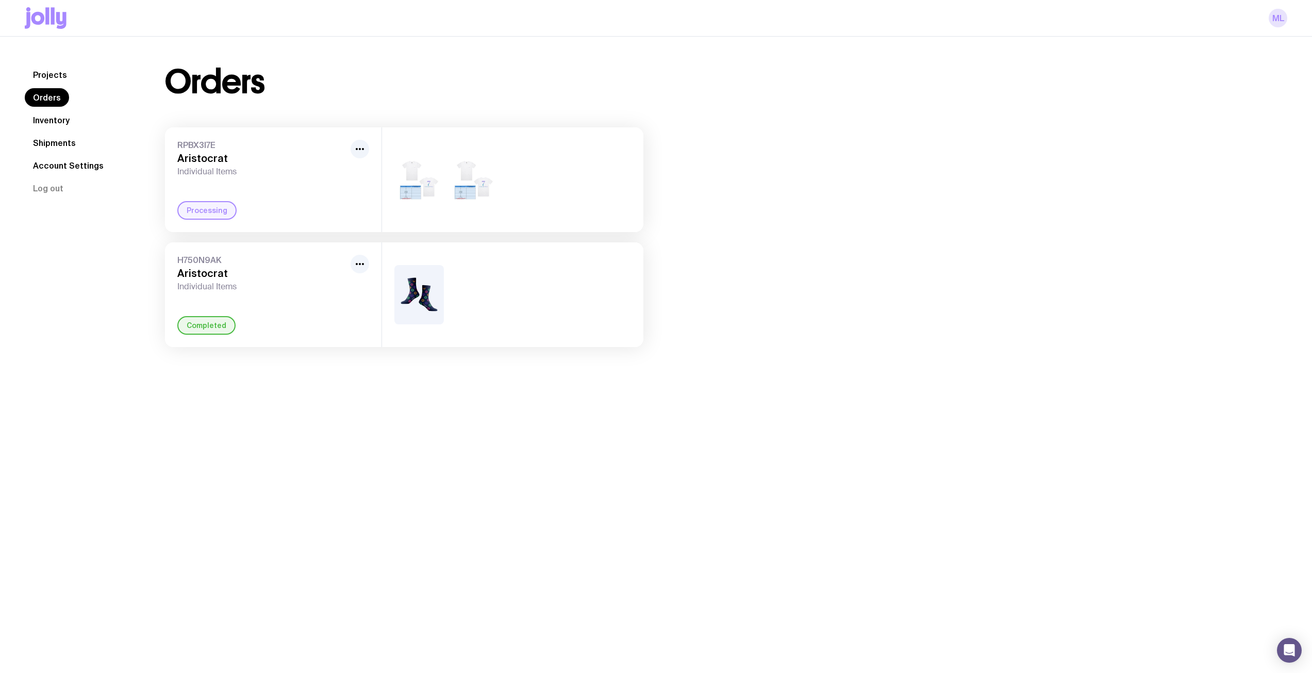
click at [1283, 21] on link "ML" at bounding box center [1277, 18] width 19 height 19
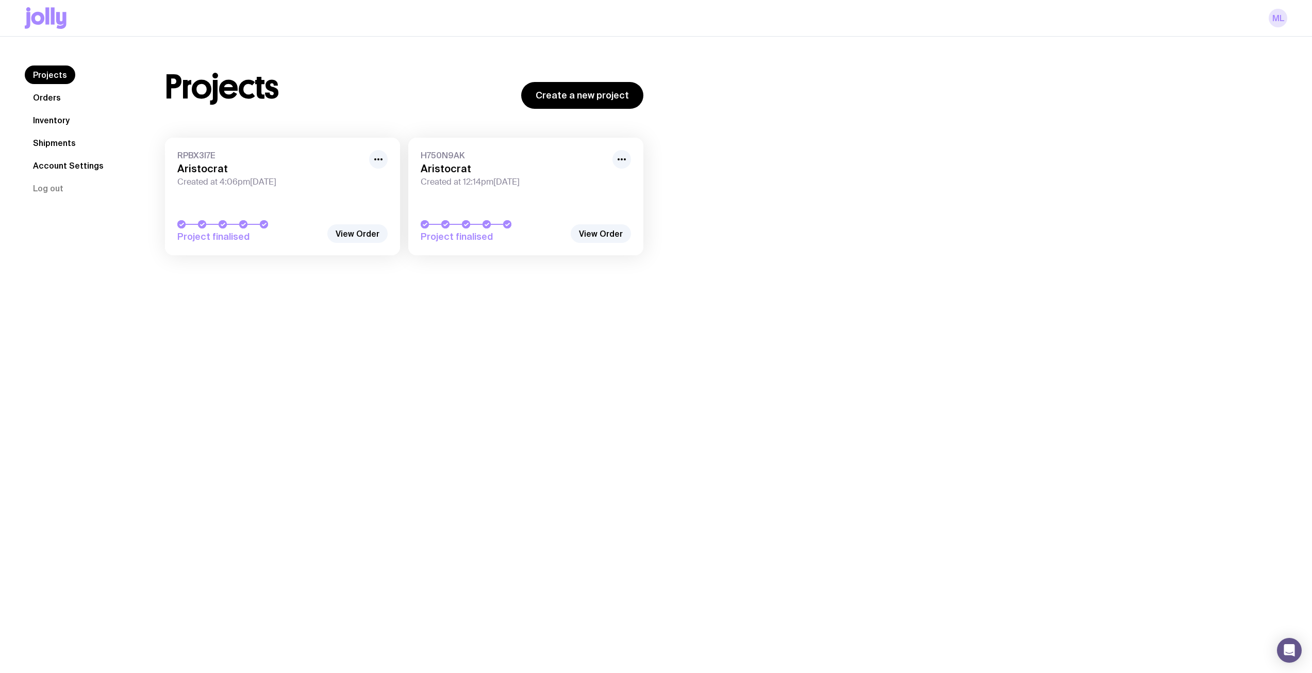
click at [1277, 14] on link "ML" at bounding box center [1277, 18] width 19 height 19
